Goal: Entertainment & Leisure: Browse casually

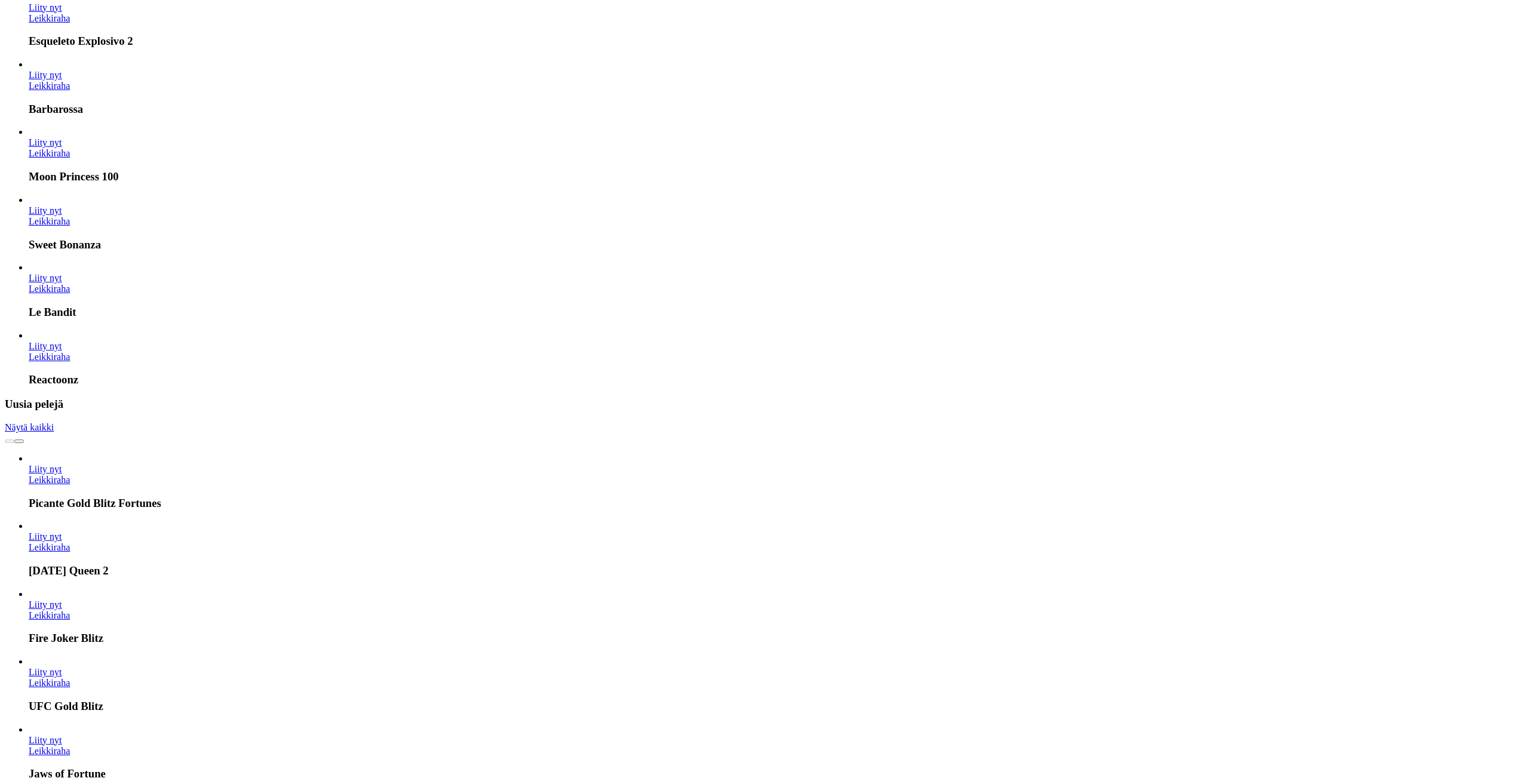
scroll to position [597, 0]
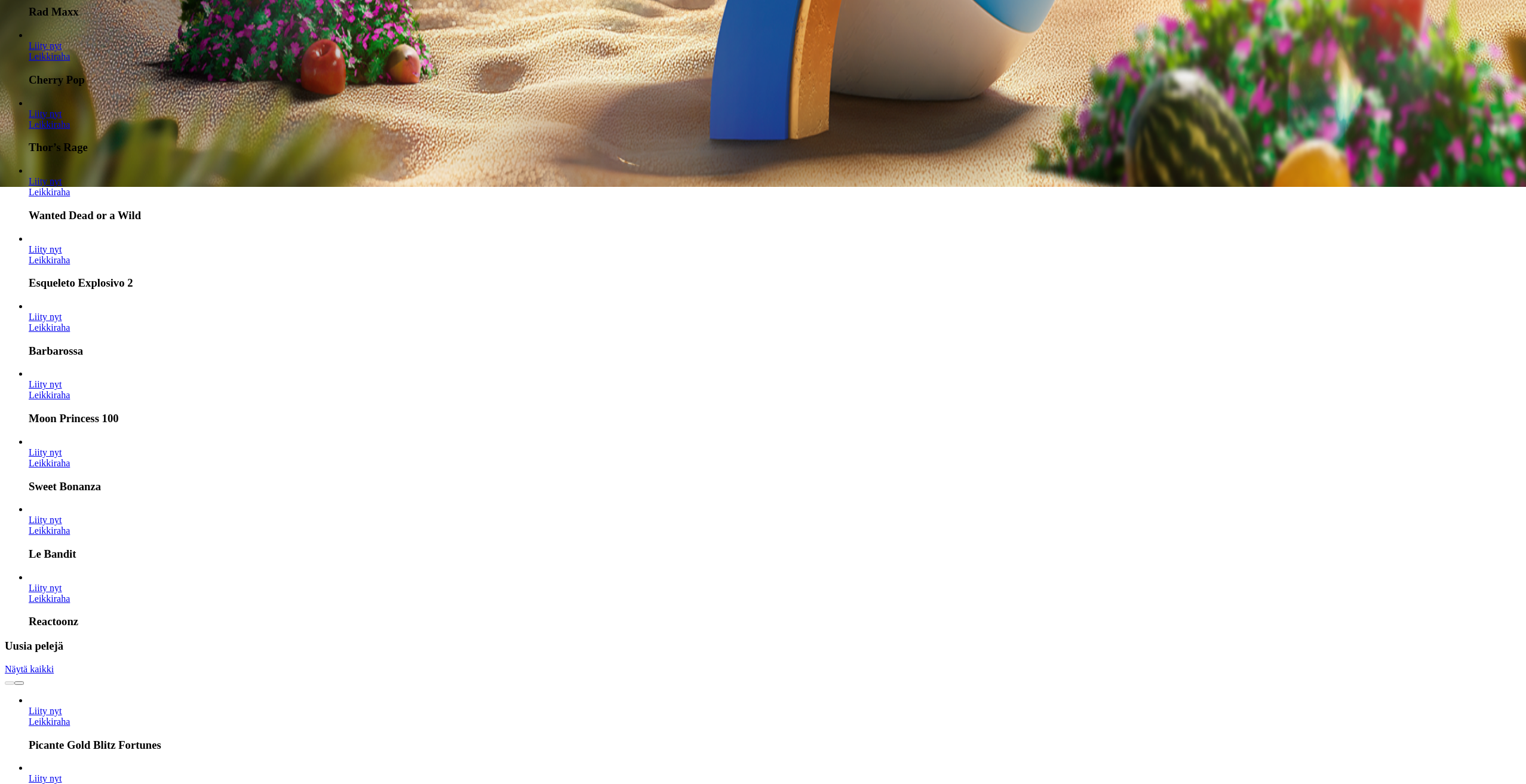
click at [54, 665] on span "Näytä kaikki" at bounding box center [29, 670] width 49 height 10
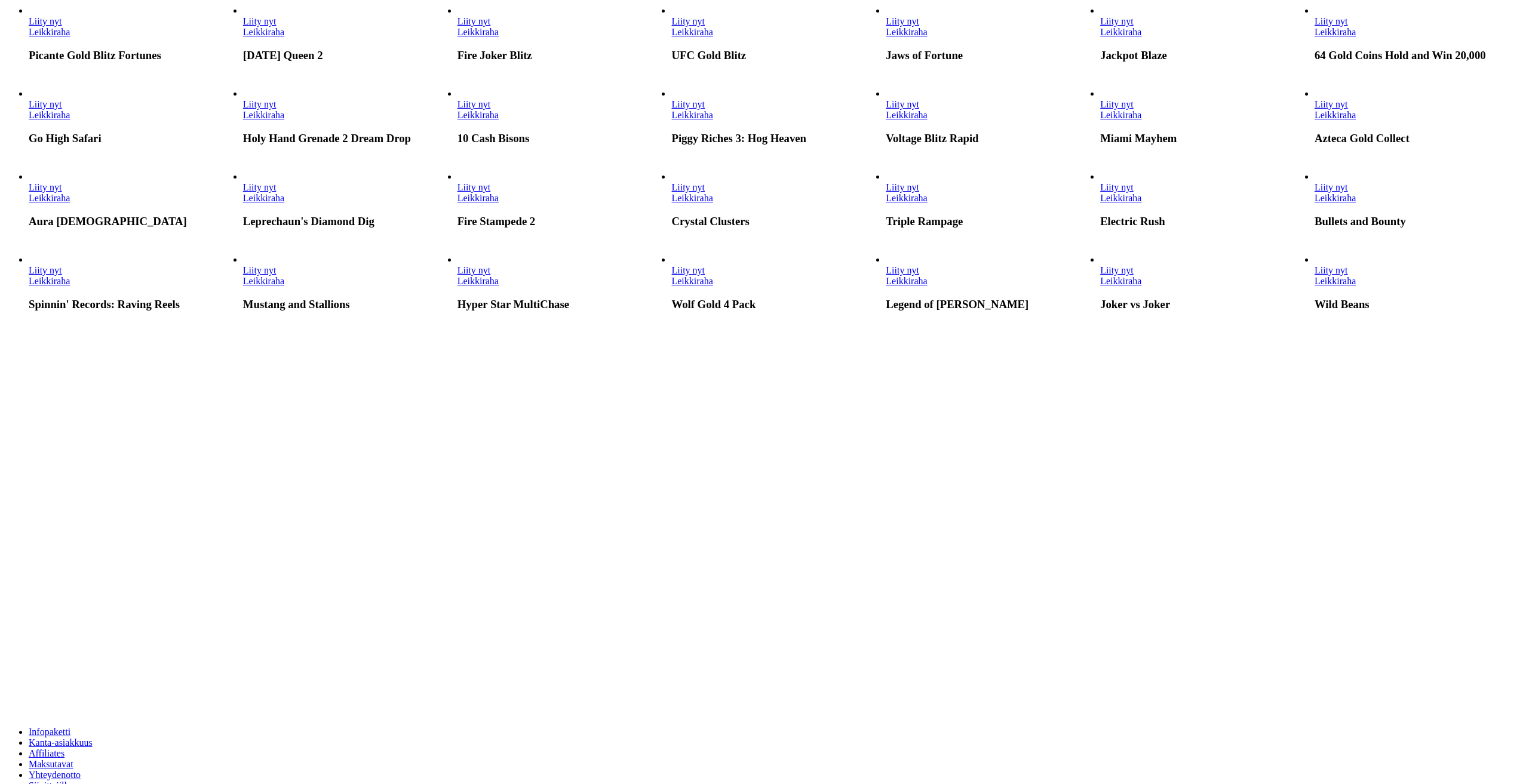
scroll to position [179, 0]
click at [70, 203] on link "Leikkiraha" at bounding box center [49, 197] width 42 height 10
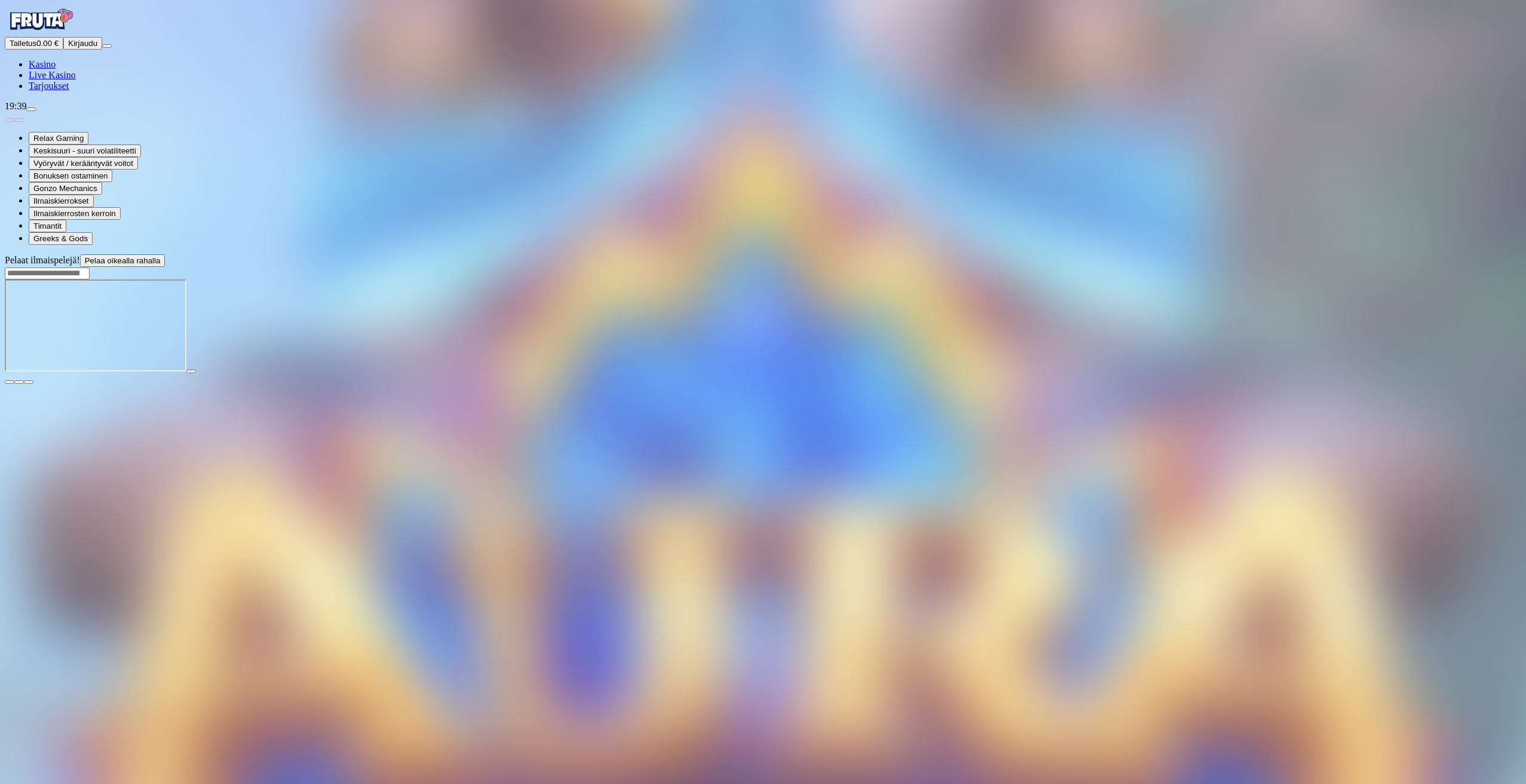
click at [1479, 385] on div "Pelaat ilmaispelejä! Pelaa oikealla rahalla" at bounding box center [763, 319] width 1517 height 130
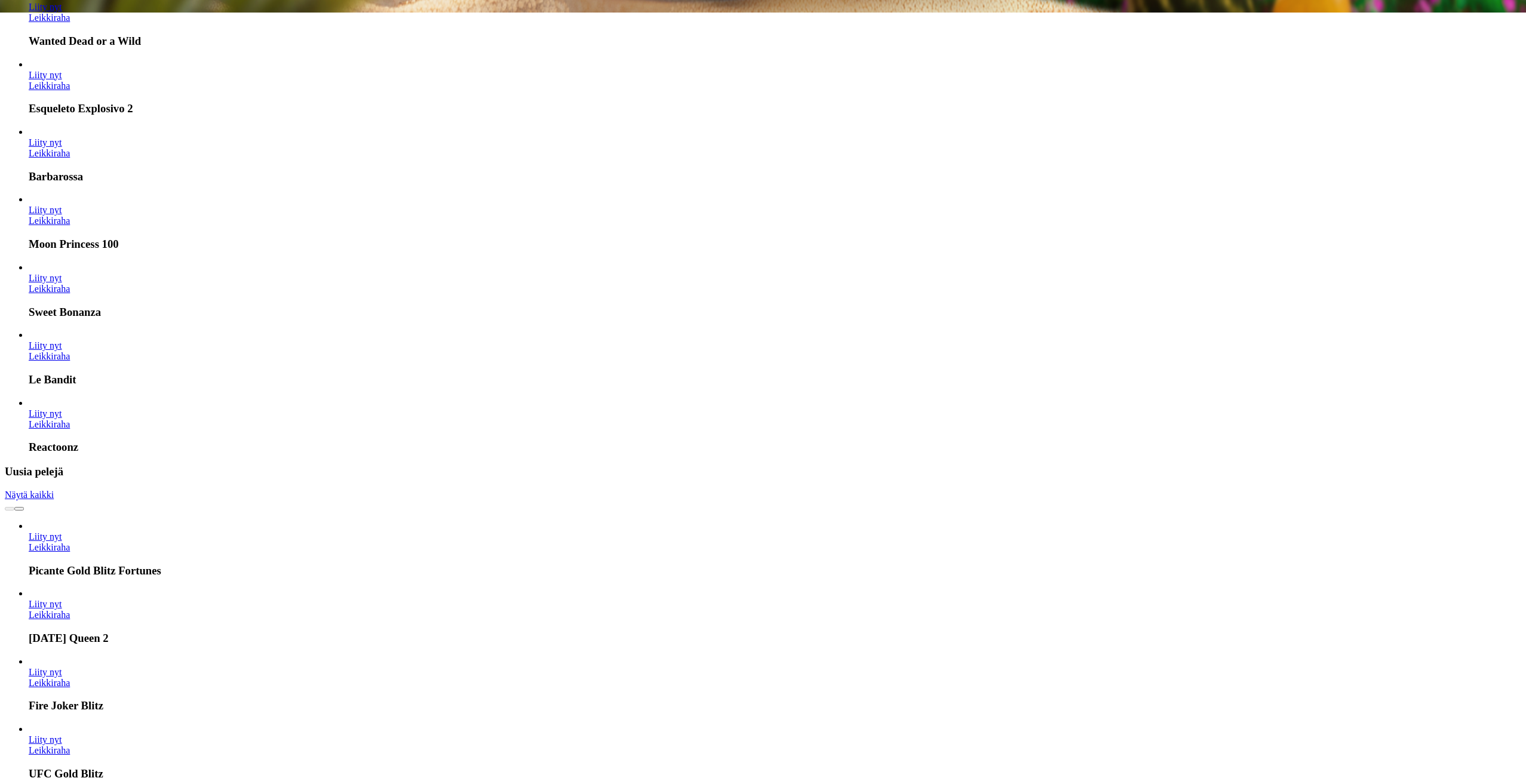
scroll to position [777, 0]
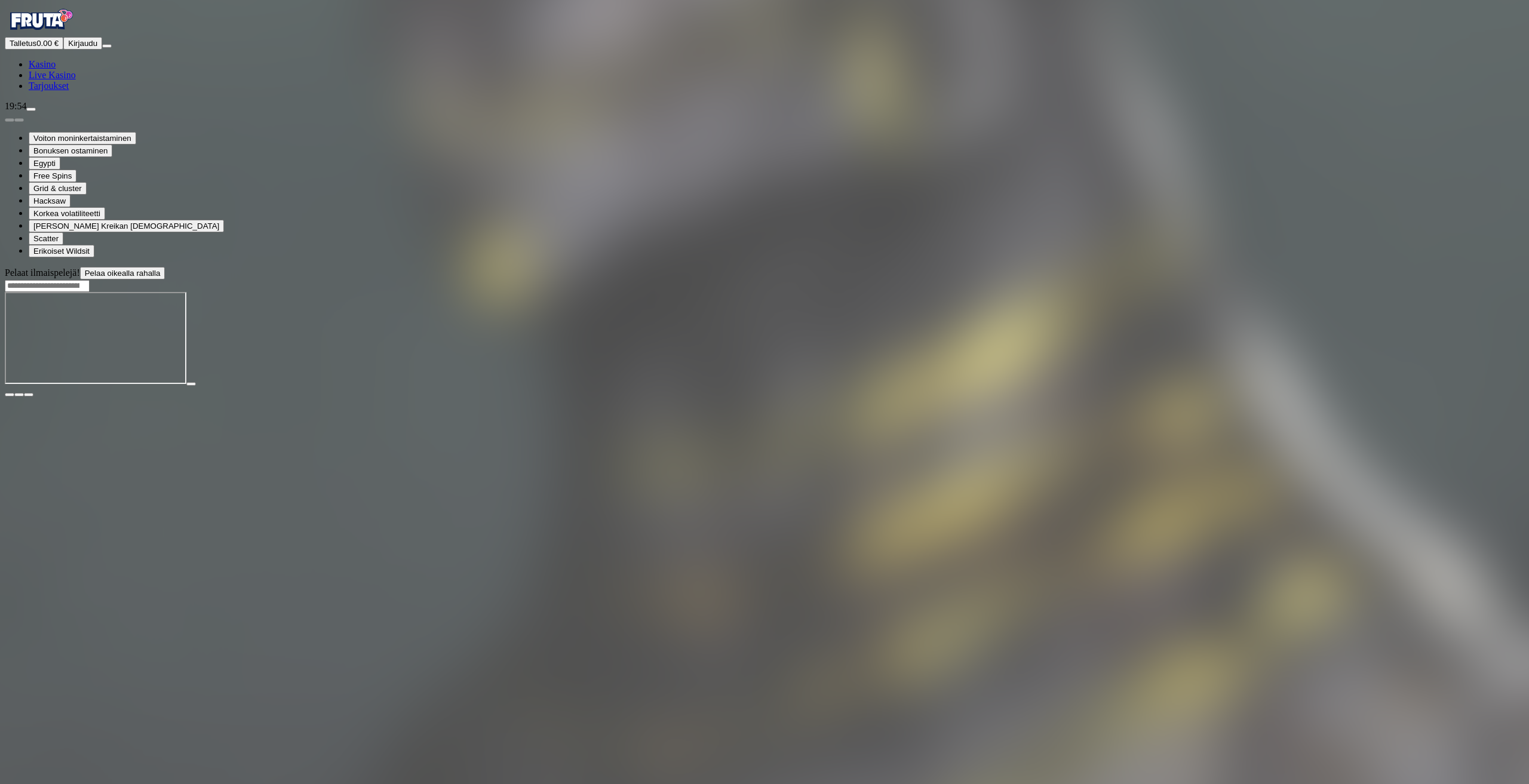
click at [90, 280] on input "Search" at bounding box center [47, 286] width 85 height 12
type input "*****"
click at [70, 485] on link "Leikkiraha" at bounding box center [49, 490] width 42 height 10
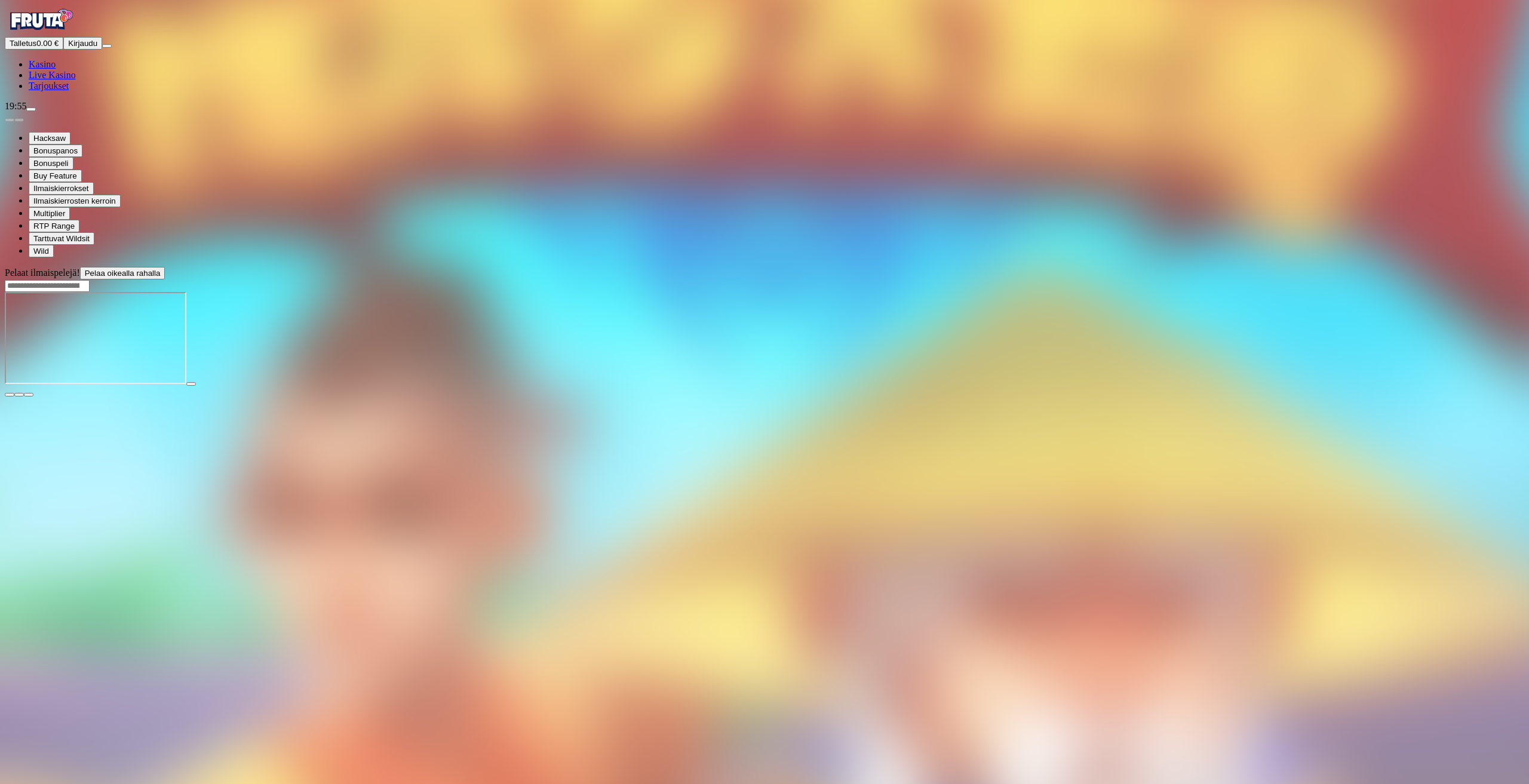
click at [1507, 397] on div "Pelaat ilmaispelejä! Pelaa oikealla rahalla" at bounding box center [764, 332] width 1520 height 130
click at [44, 35] on img "Primary" at bounding box center [41, 20] width 71 height 30
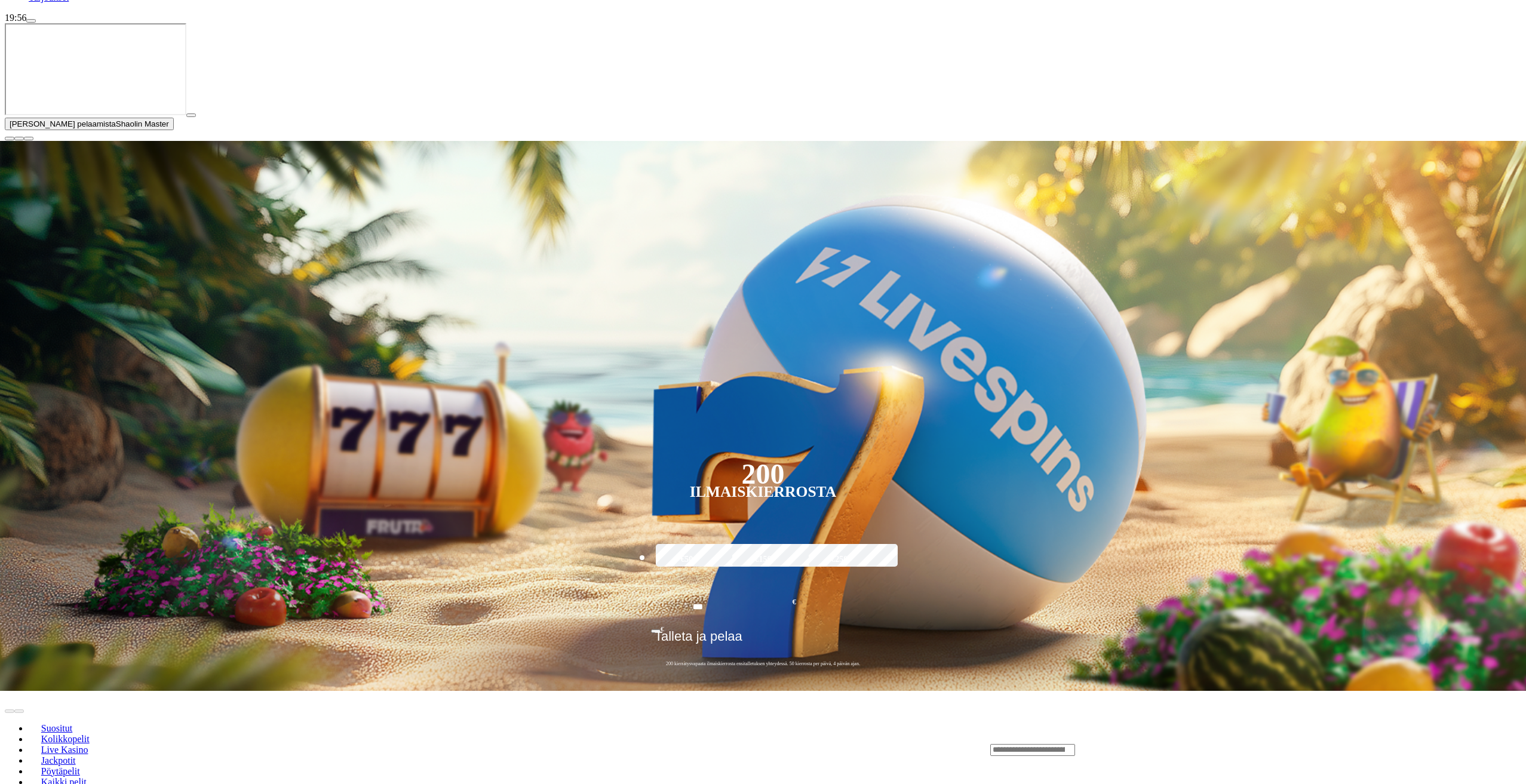
scroll to position [60, 0]
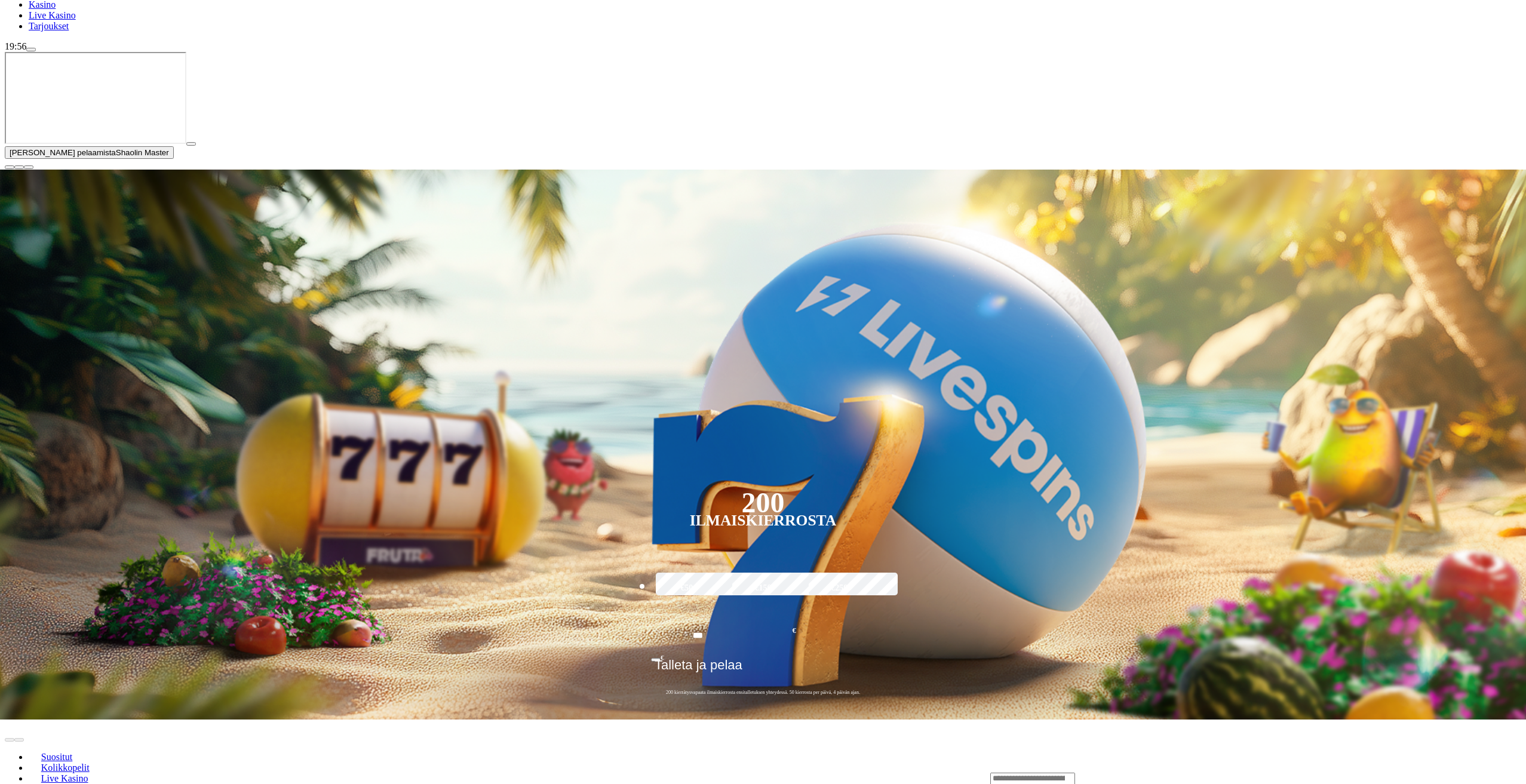
click at [1075, 773] on input "Search" at bounding box center [1033, 779] width 85 height 12
type input "*****"
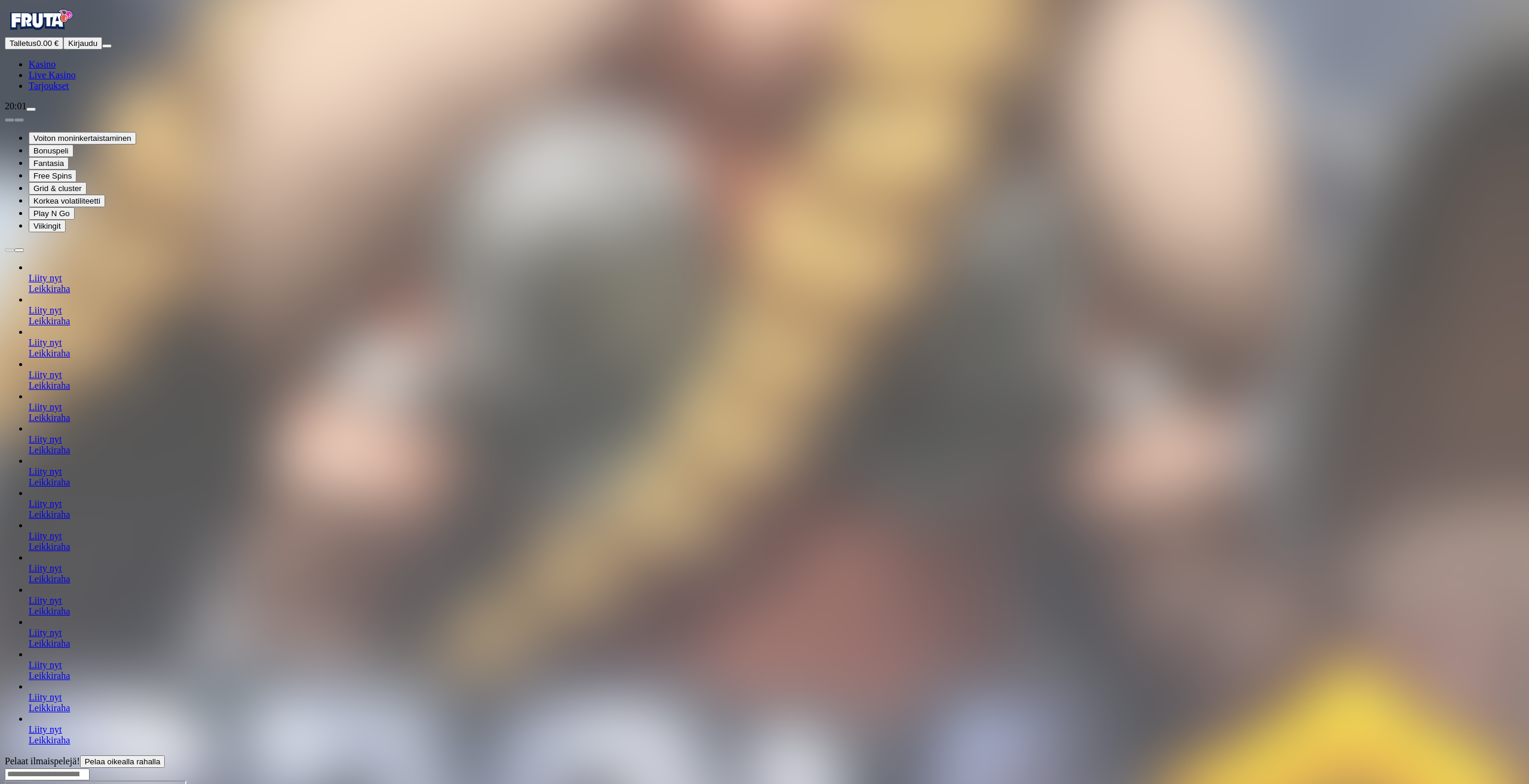
click at [106, 37] on div "Primary" at bounding box center [764, 21] width 1520 height 32
click at [77, 35] on img "Primary" at bounding box center [41, 20] width 71 height 30
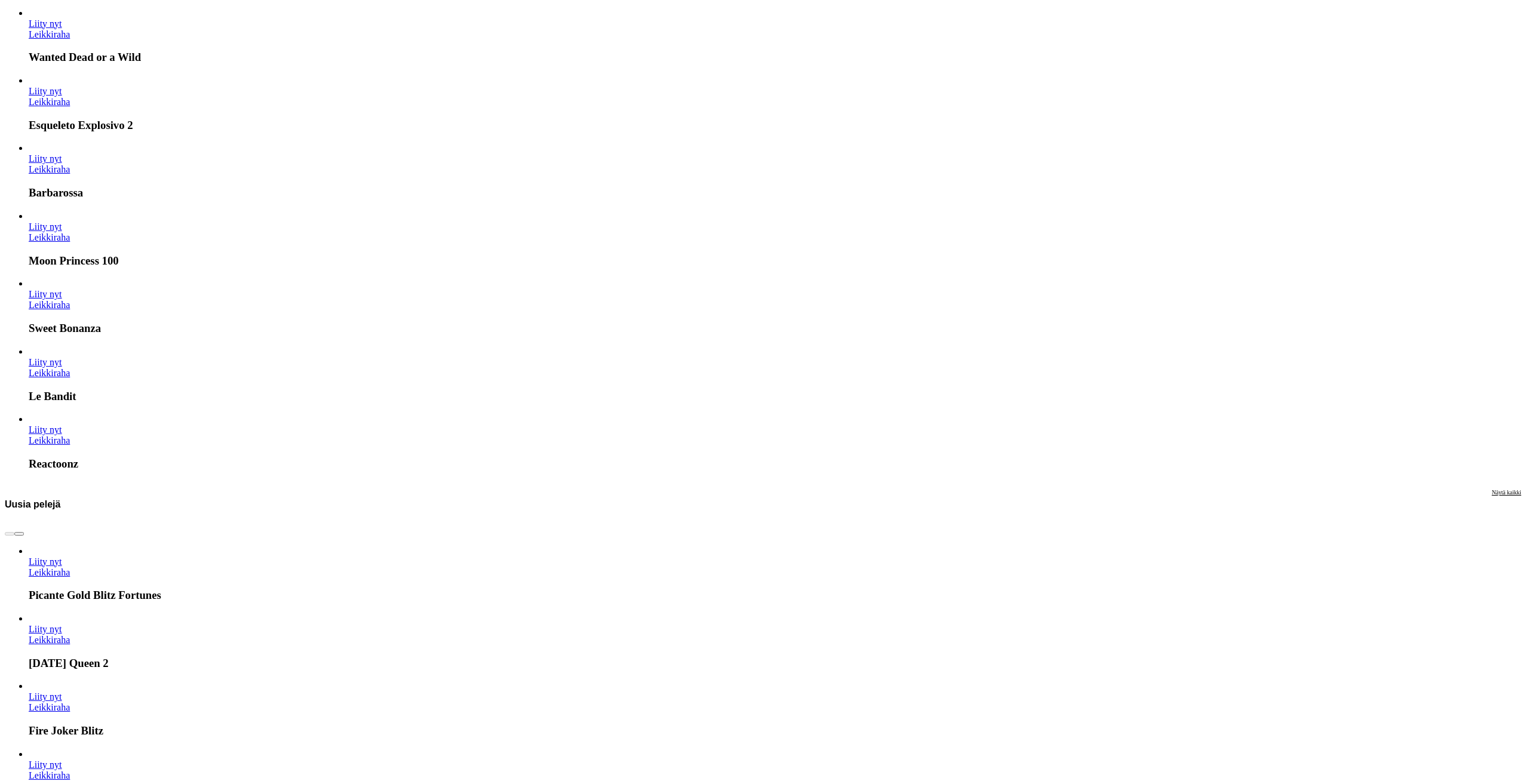
scroll to position [1016, 0]
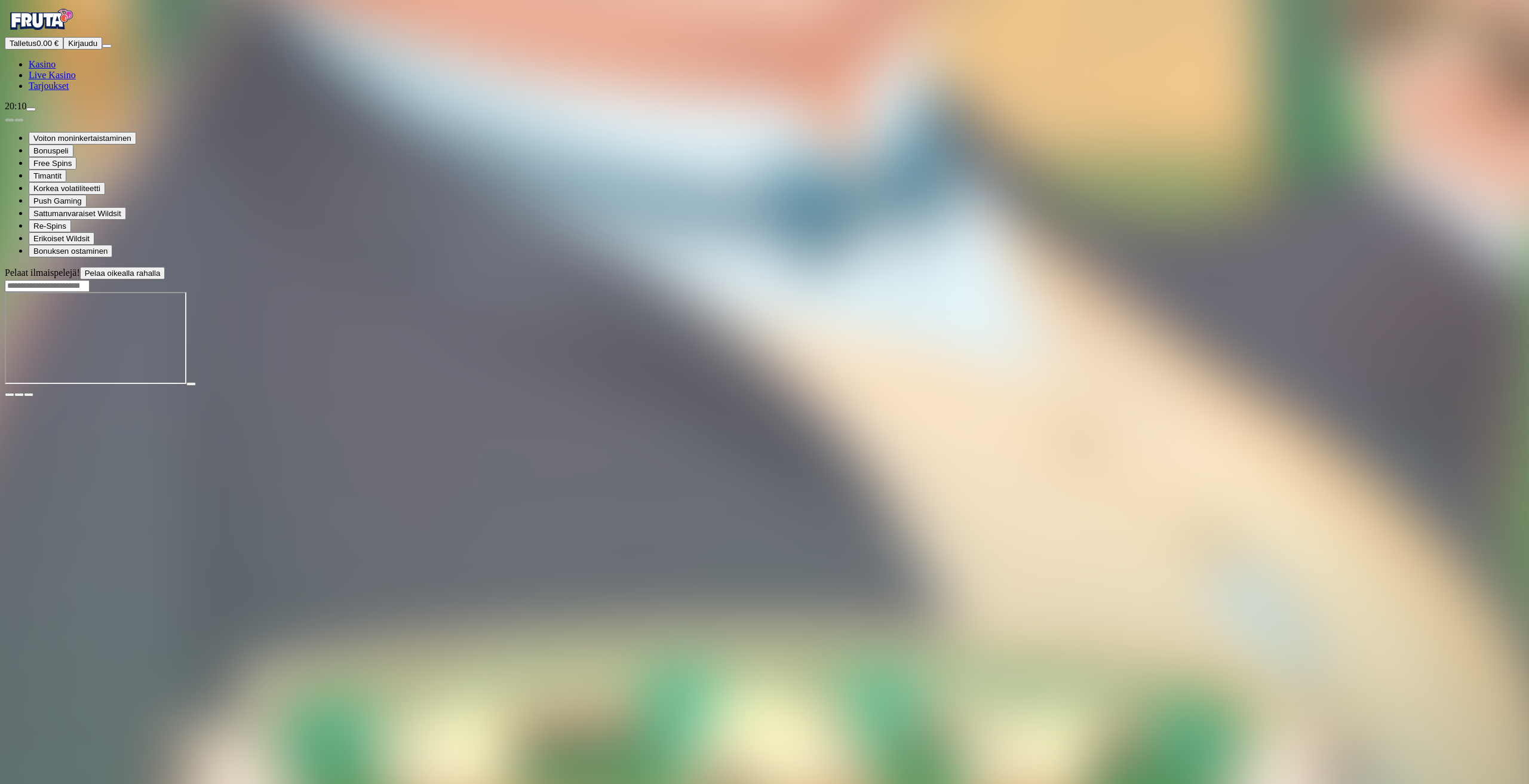
click at [52, 35] on img "Primary" at bounding box center [41, 20] width 71 height 30
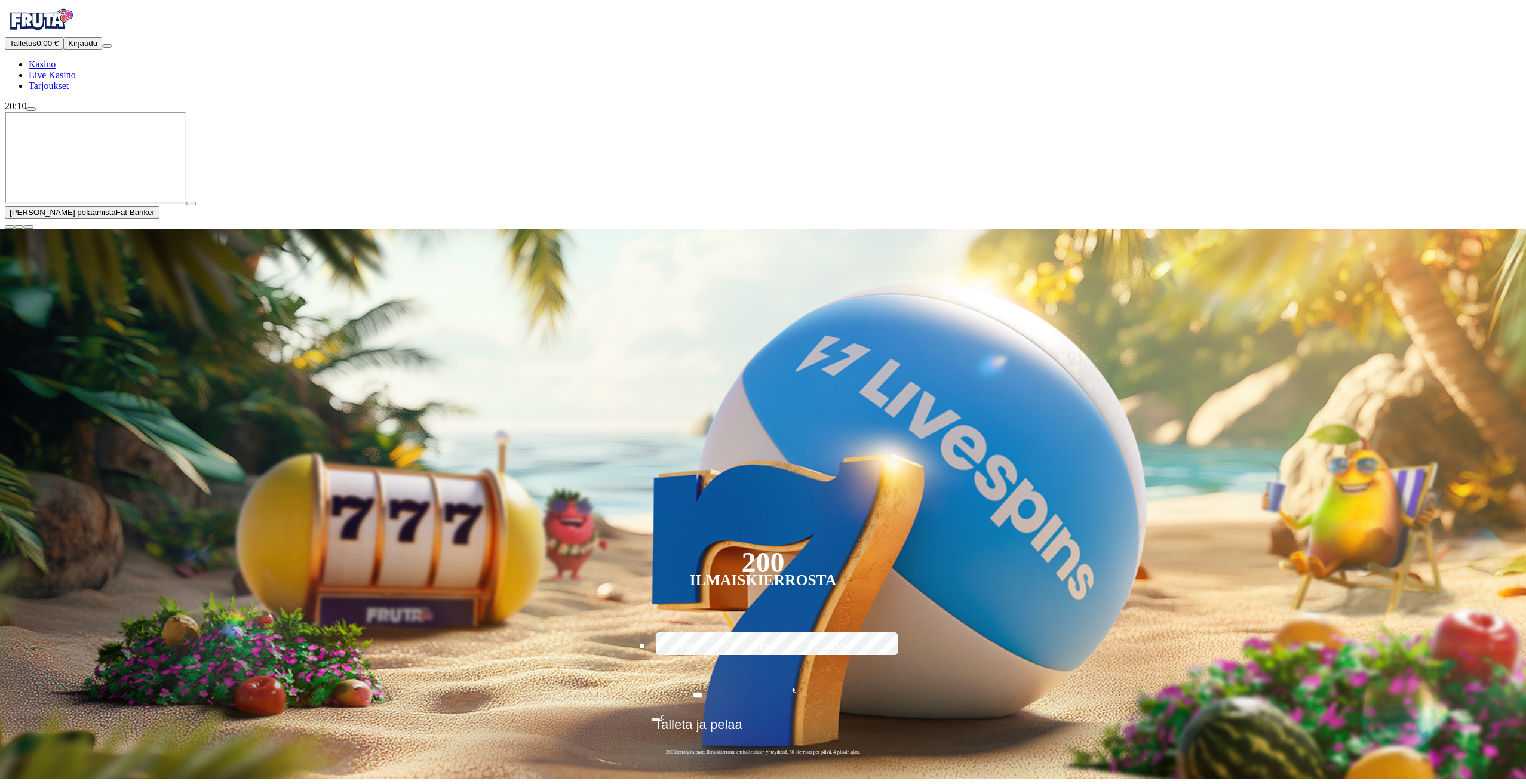
click at [9, 227] on span "close icon" at bounding box center [9, 227] width 0 height 0
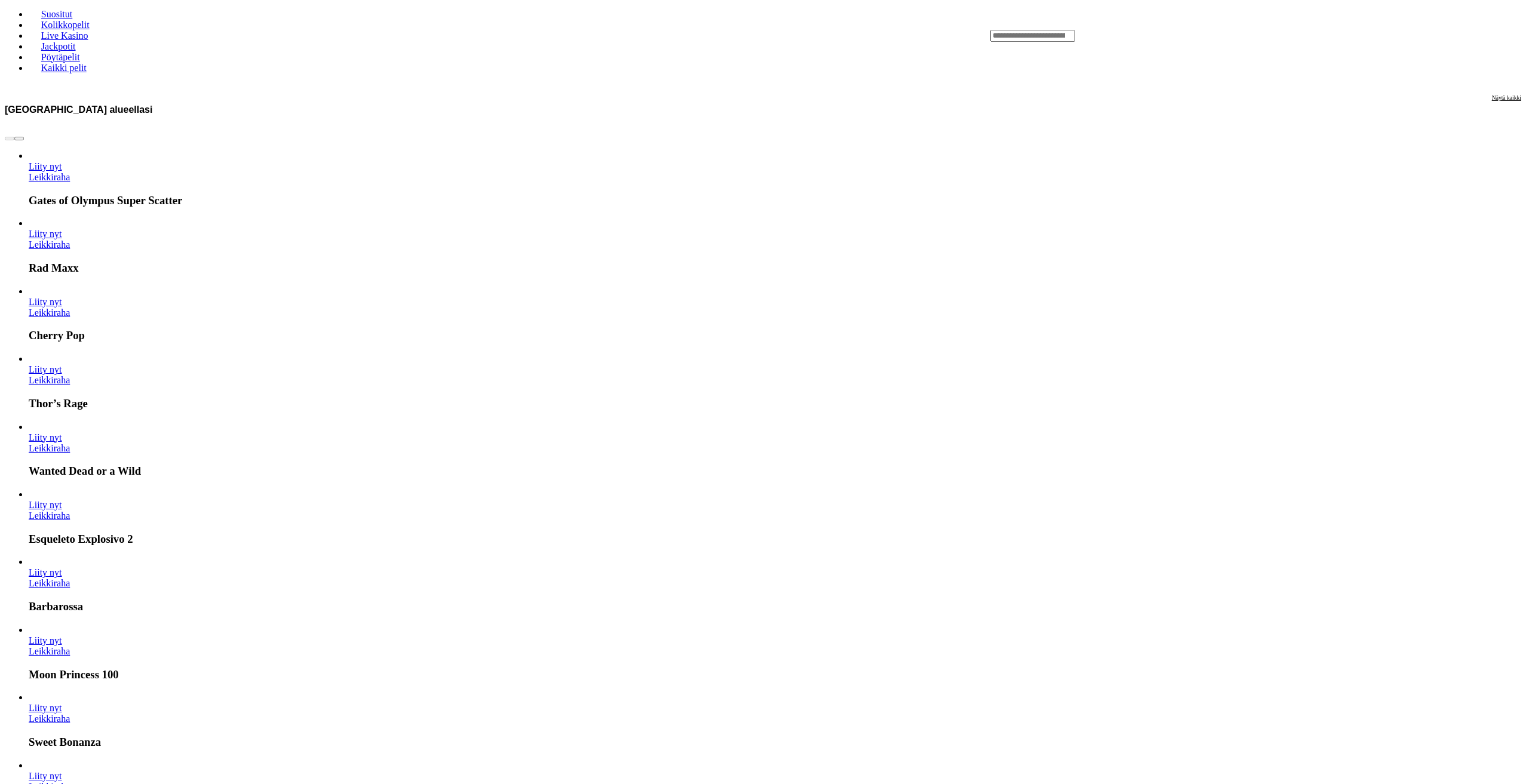
scroll to position [657, 0]
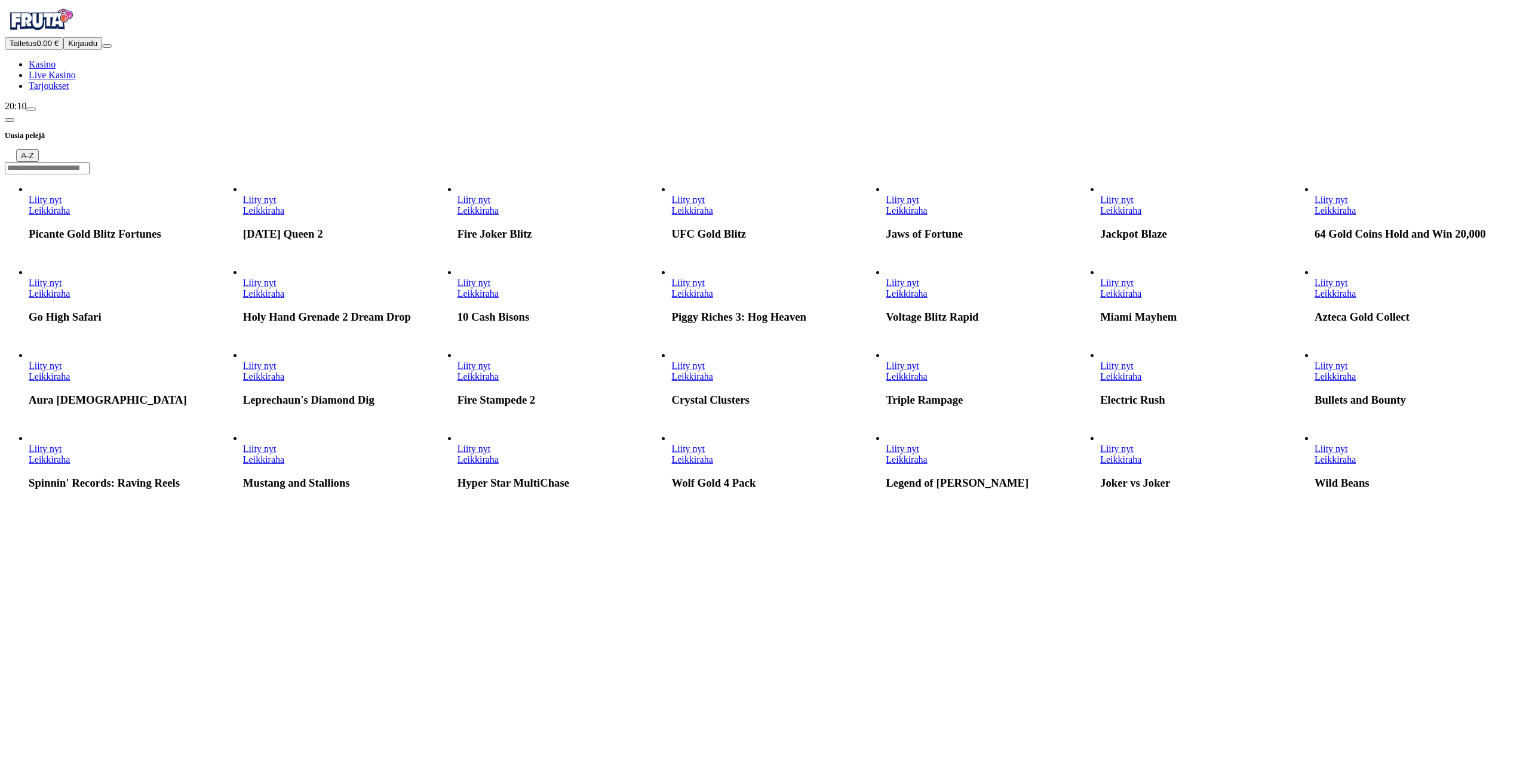
click at [284, 299] on link "Leikkiraha" at bounding box center [264, 294] width 42 height 10
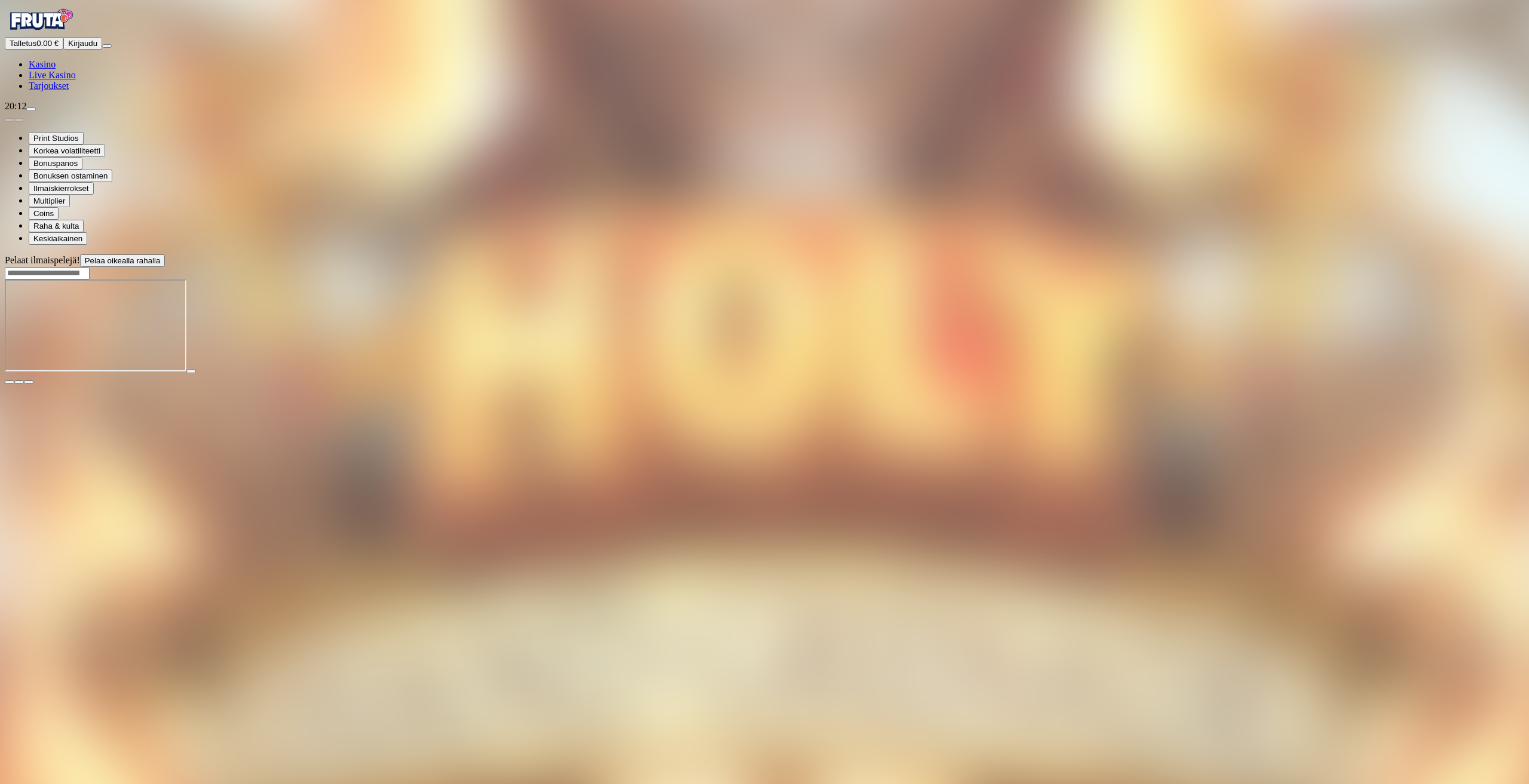
drag, startPoint x: 1523, startPoint y: 461, endPoint x: 1517, endPoint y: 455, distance: 8.5
drag, startPoint x: 1443, startPoint y: 601, endPoint x: 1477, endPoint y: 377, distance: 226.6
click at [1477, 377] on div "Pelaat ilmaispelejä! Pelaa oikealla rahalla" at bounding box center [764, 319] width 1520 height 130
